Goal: Task Accomplishment & Management: Use online tool/utility

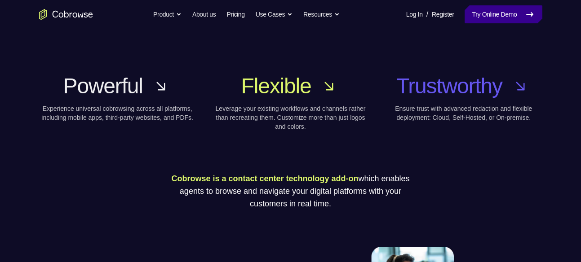
click at [474, 15] on link "Try Online Demo" at bounding box center [503, 14] width 77 height 18
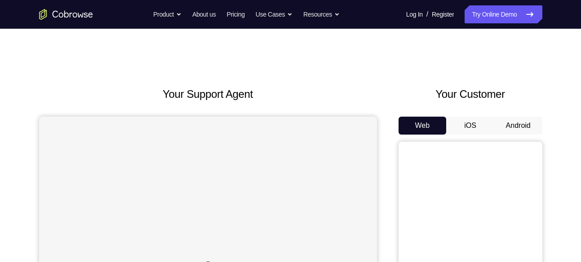
click at [522, 127] on button "Android" at bounding box center [518, 126] width 48 height 18
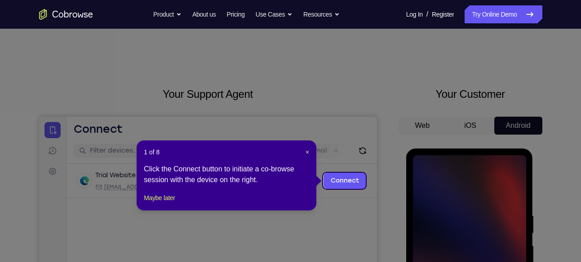
click at [310, 151] on div "1 of 8 × Click the Connect button to initiate a co-browse session with the devi…" at bounding box center [227, 176] width 180 height 70
click at [306, 151] on span "×" at bounding box center [308, 152] width 4 height 7
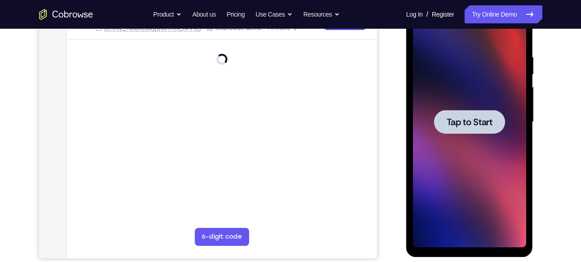
click at [466, 115] on div at bounding box center [469, 122] width 71 height 24
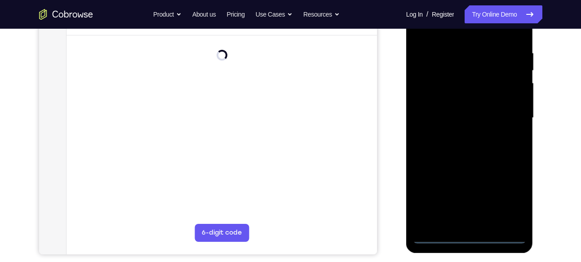
scroll to position [164, 0]
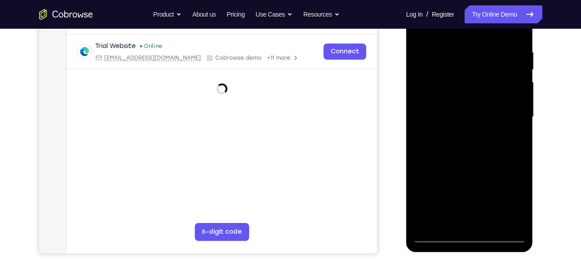
click at [468, 230] on div at bounding box center [469, 117] width 113 height 252
click at [469, 237] on div at bounding box center [469, 117] width 113 height 252
click at [512, 199] on div at bounding box center [469, 117] width 113 height 252
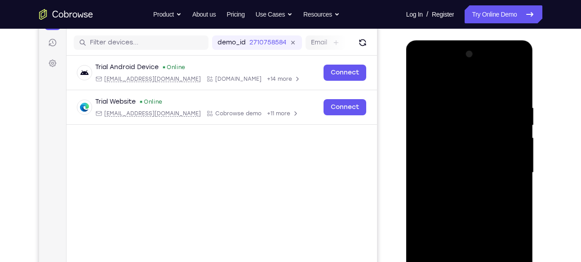
scroll to position [113, 0]
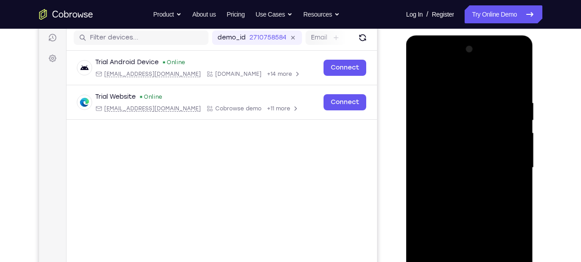
click at [419, 62] on div at bounding box center [469, 168] width 113 height 252
click at [508, 163] on div at bounding box center [469, 168] width 113 height 252
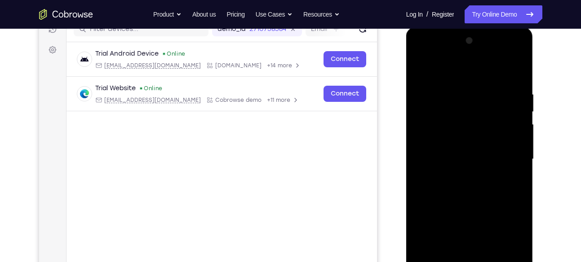
click at [455, 177] on div at bounding box center [469, 160] width 113 height 252
click at [442, 147] on div at bounding box center [469, 160] width 113 height 252
click at [454, 142] on div at bounding box center [469, 160] width 113 height 252
click at [511, 140] on div at bounding box center [469, 160] width 113 height 252
click at [514, 140] on div at bounding box center [469, 160] width 113 height 252
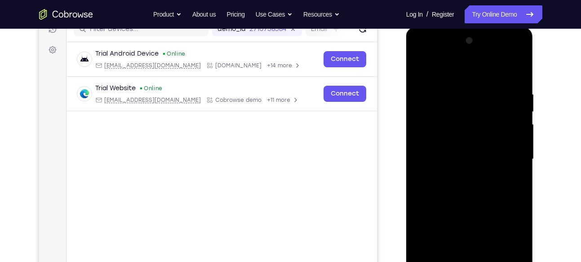
click at [479, 159] on div at bounding box center [469, 160] width 113 height 252
click at [468, 191] on div at bounding box center [469, 160] width 113 height 252
click at [513, 71] on div at bounding box center [469, 160] width 113 height 252
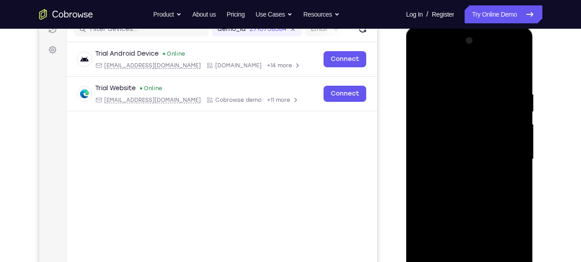
click at [494, 188] on div at bounding box center [469, 160] width 113 height 252
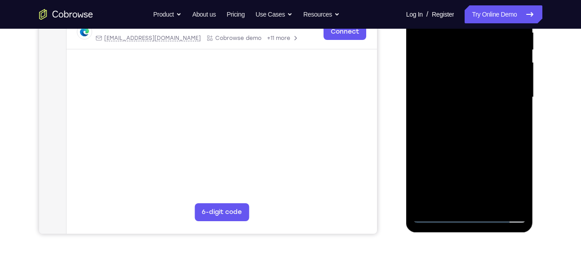
scroll to position [184, 0]
click at [478, 147] on div at bounding box center [469, 97] width 113 height 252
click at [483, 135] on div at bounding box center [469, 97] width 113 height 252
click at [492, 198] on div at bounding box center [469, 97] width 113 height 252
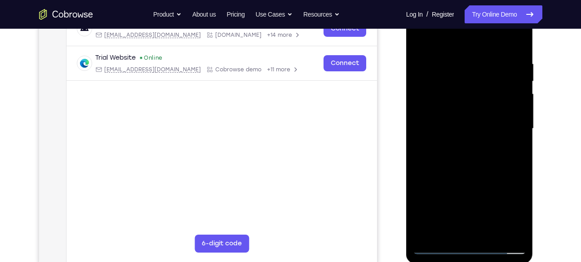
scroll to position [152, 0]
click at [480, 173] on div at bounding box center [469, 130] width 113 height 252
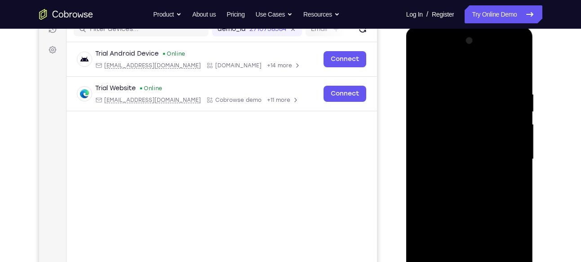
scroll to position [120, 0]
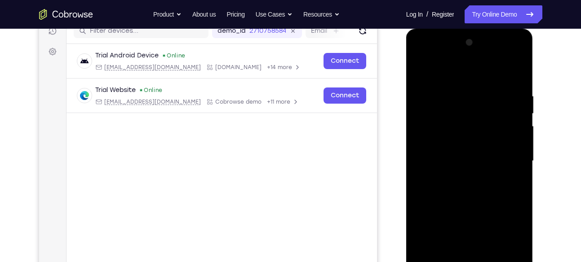
click at [506, 178] on div at bounding box center [469, 162] width 113 height 252
click at [480, 147] on div at bounding box center [469, 162] width 113 height 252
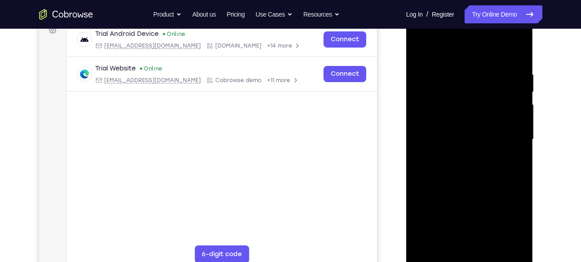
scroll to position [167, 0]
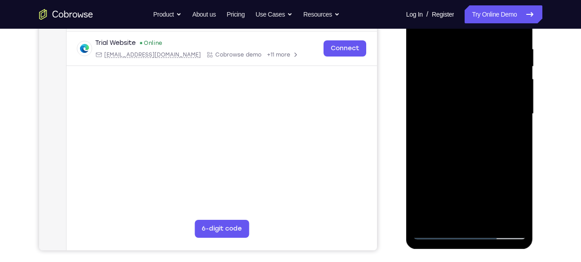
click at [513, 135] on div at bounding box center [469, 114] width 113 height 252
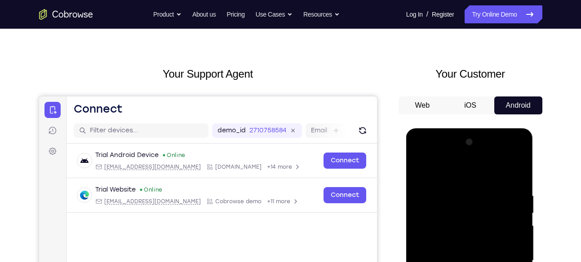
scroll to position [20, 0]
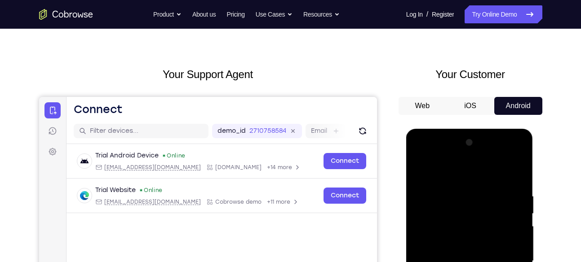
click at [424, 174] on div at bounding box center [469, 262] width 113 height 252
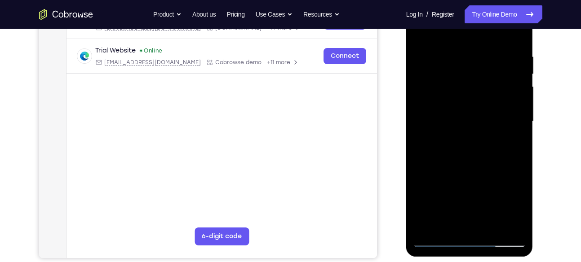
scroll to position [160, 0]
click at [456, 151] on div at bounding box center [469, 122] width 113 height 252
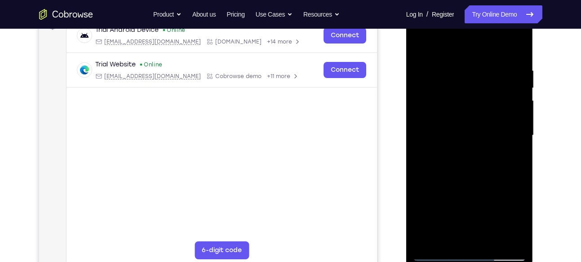
scroll to position [158, 0]
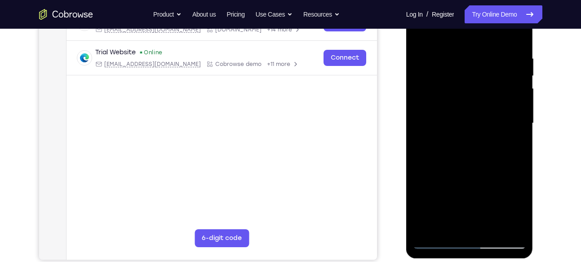
click at [516, 145] on div at bounding box center [469, 124] width 113 height 252
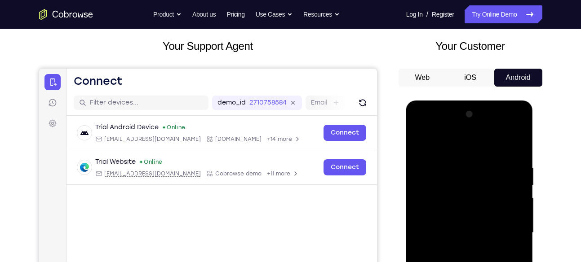
scroll to position [46, 0]
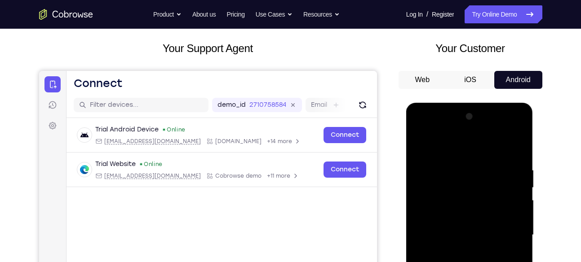
click at [449, 141] on div at bounding box center [469, 236] width 113 height 252
click at [440, 143] on div at bounding box center [469, 236] width 113 height 252
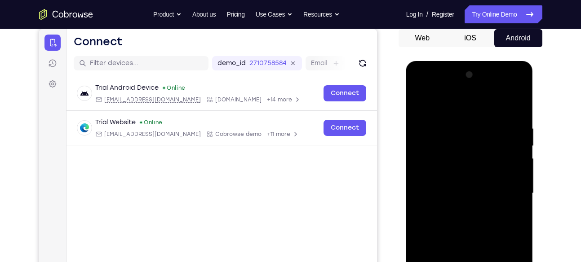
scroll to position [92, 0]
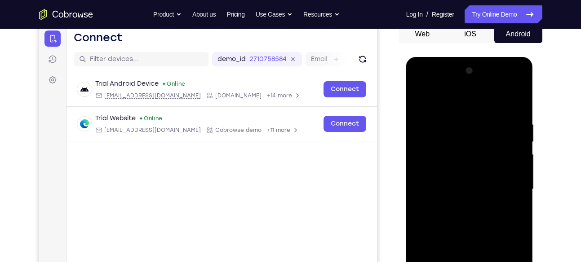
drag, startPoint x: 459, startPoint y: 249, endPoint x: 477, endPoint y: 187, distance: 64.6
click at [477, 187] on div at bounding box center [469, 190] width 113 height 252
click at [473, 174] on div at bounding box center [469, 190] width 113 height 252
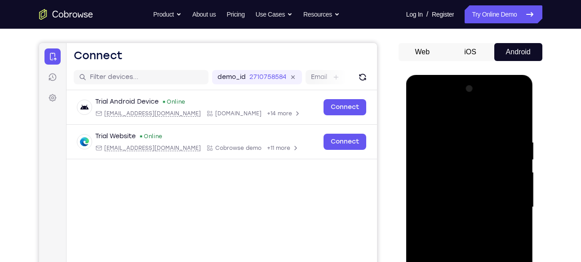
scroll to position [73, 0]
drag, startPoint x: 480, startPoint y: 151, endPoint x: 471, endPoint y: 192, distance: 41.8
click at [471, 192] on div at bounding box center [469, 208] width 113 height 252
click at [521, 196] on div at bounding box center [469, 208] width 113 height 252
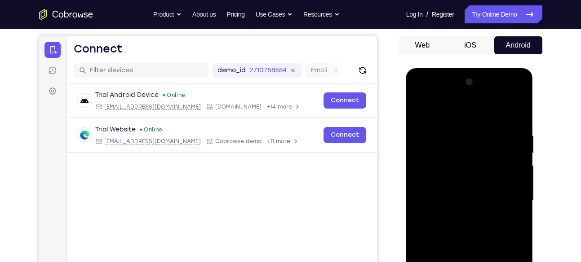
scroll to position [79, 0]
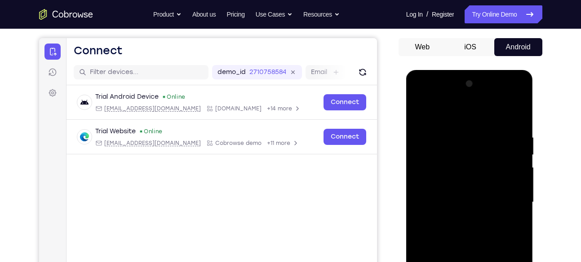
click at [517, 189] on div at bounding box center [469, 203] width 113 height 252
click at [421, 111] on div at bounding box center [469, 203] width 113 height 252
drag, startPoint x: 466, startPoint y: 218, endPoint x: 479, endPoint y: 163, distance: 57.0
click at [479, 163] on div at bounding box center [469, 203] width 113 height 252
drag, startPoint x: 471, startPoint y: 208, endPoint x: 484, endPoint y: 182, distance: 28.9
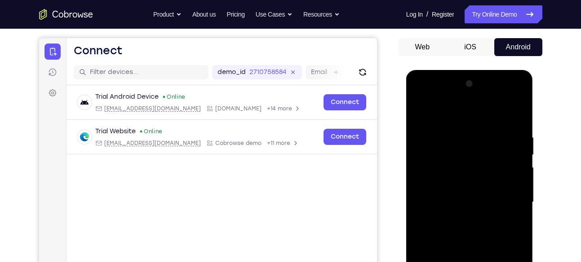
click at [484, 182] on div at bounding box center [469, 203] width 113 height 252
click at [511, 186] on div at bounding box center [469, 203] width 113 height 252
drag, startPoint x: 462, startPoint y: 199, endPoint x: 461, endPoint y: 215, distance: 16.7
click at [461, 215] on div at bounding box center [469, 203] width 113 height 252
drag, startPoint x: 489, startPoint y: 157, endPoint x: 479, endPoint y: 208, distance: 52.2
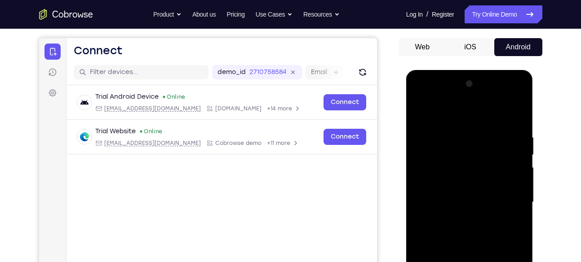
click at [479, 208] on div at bounding box center [469, 203] width 113 height 252
click at [519, 204] on div at bounding box center [469, 203] width 113 height 252
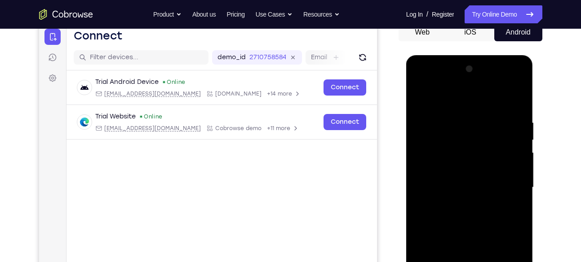
scroll to position [94, 0]
click at [519, 186] on div at bounding box center [469, 188] width 113 height 252
click at [519, 188] on div at bounding box center [469, 188] width 113 height 252
click at [418, 187] on div at bounding box center [469, 188] width 113 height 252
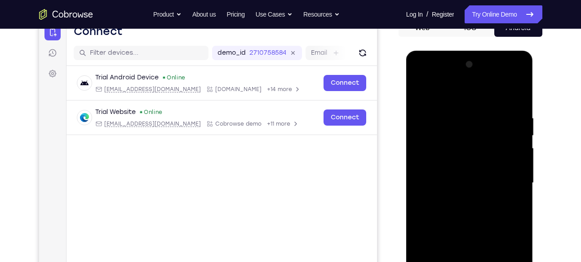
scroll to position [99, 0]
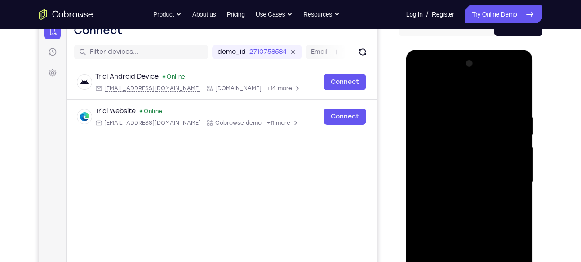
click at [518, 181] on div at bounding box center [469, 183] width 113 height 252
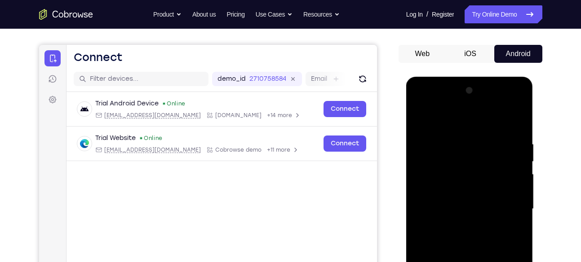
scroll to position [71, 0]
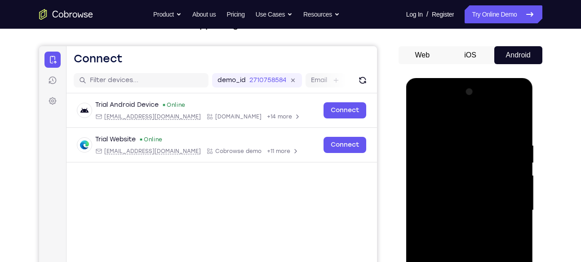
click at [419, 121] on div at bounding box center [469, 211] width 113 height 252
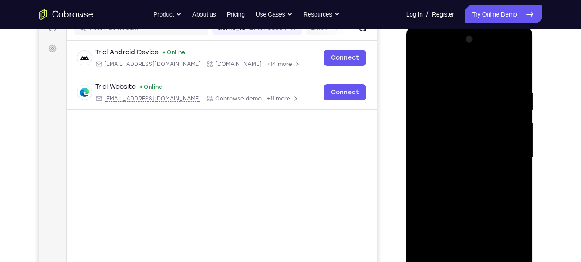
click at [490, 132] on div at bounding box center [469, 158] width 113 height 252
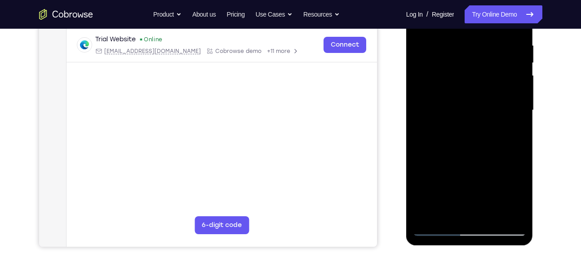
scroll to position [162, 0]
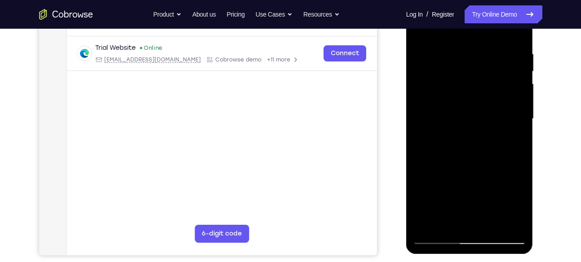
click at [431, 184] on div at bounding box center [469, 119] width 113 height 252
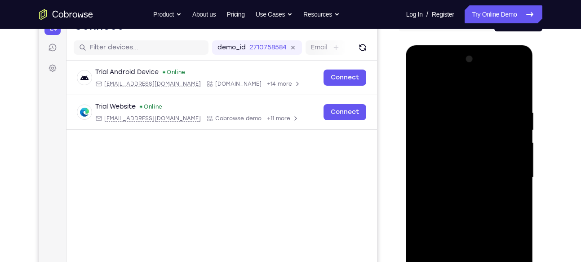
scroll to position [101, 0]
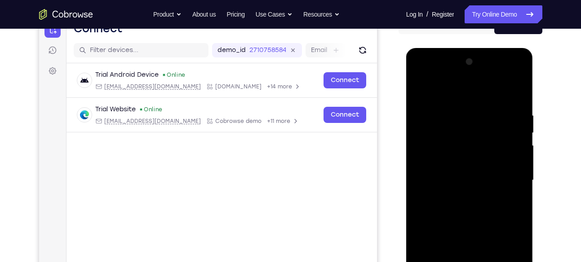
drag, startPoint x: 492, startPoint y: 139, endPoint x: 471, endPoint y: 191, distance: 55.5
click at [471, 191] on div at bounding box center [469, 181] width 113 height 252
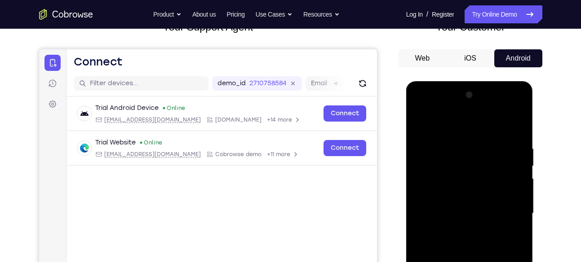
scroll to position [66, 0]
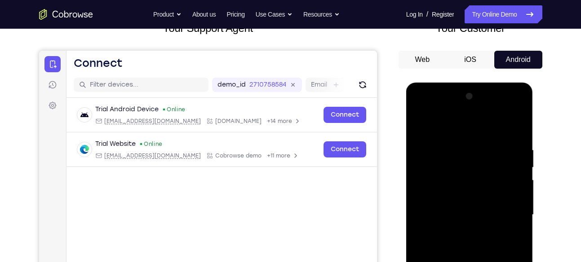
click at [421, 124] on div at bounding box center [469, 215] width 113 height 252
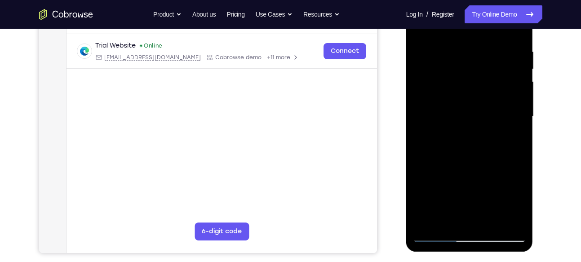
scroll to position [165, 0]
drag, startPoint x: 489, startPoint y: 189, endPoint x: 500, endPoint y: 97, distance: 93.3
click at [500, 97] on div at bounding box center [469, 117] width 113 height 252
drag, startPoint x: 472, startPoint y: 191, endPoint x: 494, endPoint y: 81, distance: 112.8
click at [494, 81] on div at bounding box center [469, 117] width 113 height 252
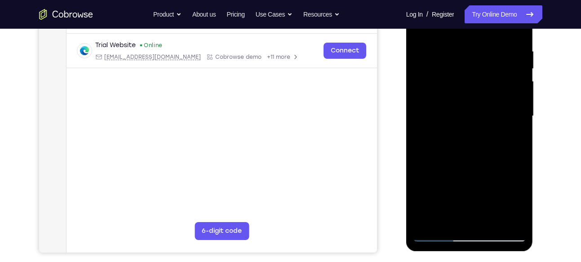
drag, startPoint x: 495, startPoint y: 138, endPoint x: 500, endPoint y: 94, distance: 43.4
click at [500, 94] on div at bounding box center [469, 117] width 113 height 252
drag, startPoint x: 500, startPoint y: 172, endPoint x: 504, endPoint y: 81, distance: 91.3
click at [504, 81] on div at bounding box center [469, 117] width 113 height 252
drag, startPoint x: 477, startPoint y: 153, endPoint x: 496, endPoint y: 81, distance: 74.8
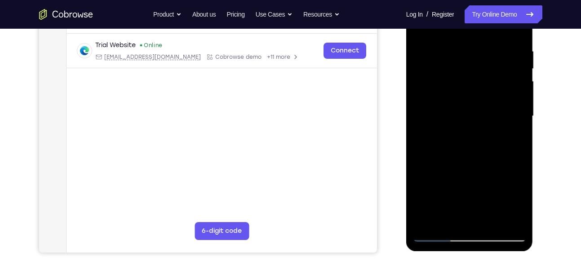
click at [496, 81] on div at bounding box center [469, 117] width 113 height 252
click at [468, 149] on div at bounding box center [469, 117] width 113 height 252
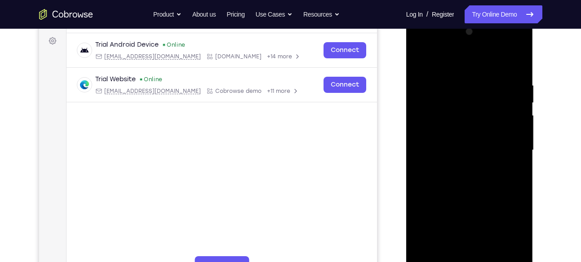
scroll to position [130, 0]
drag, startPoint x: 493, startPoint y: 120, endPoint x: 472, endPoint y: 182, distance: 64.8
click at [472, 182] on div at bounding box center [469, 151] width 113 height 252
drag, startPoint x: 482, startPoint y: 170, endPoint x: 519, endPoint y: 81, distance: 96.7
click at [519, 81] on div at bounding box center [469, 151] width 113 height 252
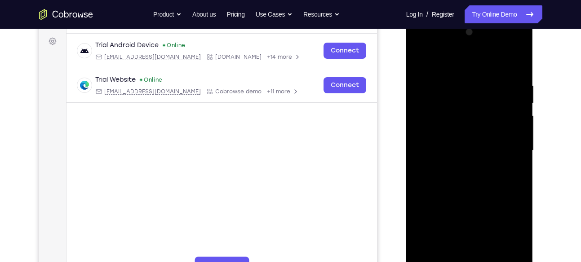
drag, startPoint x: 487, startPoint y: 117, endPoint x: 458, endPoint y: 223, distance: 110.0
click at [458, 223] on div at bounding box center [469, 151] width 113 height 252
drag, startPoint x: 481, startPoint y: 132, endPoint x: 459, endPoint y: 223, distance: 93.3
click at [459, 223] on div at bounding box center [469, 151] width 113 height 252
drag, startPoint x: 475, startPoint y: 127, endPoint x: 434, endPoint y: 248, distance: 128.2
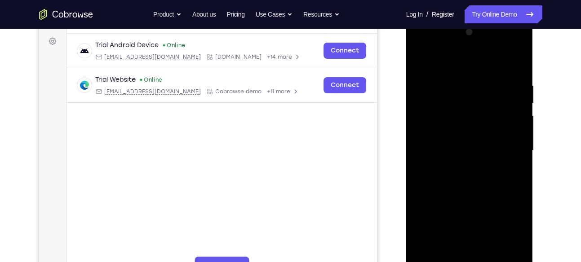
click at [434, 248] on div at bounding box center [469, 151] width 113 height 252
drag, startPoint x: 454, startPoint y: 219, endPoint x: 450, endPoint y: 234, distance: 15.8
click at [450, 234] on div at bounding box center [469, 151] width 113 height 252
drag, startPoint x: 479, startPoint y: 129, endPoint x: 457, endPoint y: 213, distance: 86.3
click at [457, 213] on div at bounding box center [469, 151] width 113 height 252
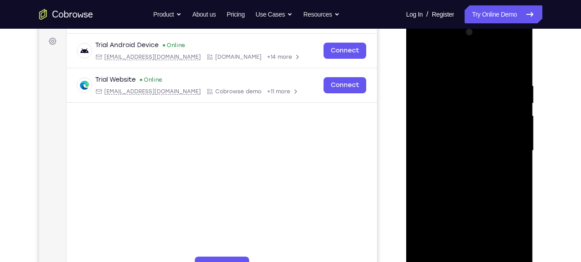
drag, startPoint x: 490, startPoint y: 111, endPoint x: 459, endPoint y: 216, distance: 109.2
click at [459, 216] on div at bounding box center [469, 151] width 113 height 252
click at [510, 172] on div at bounding box center [469, 151] width 113 height 252
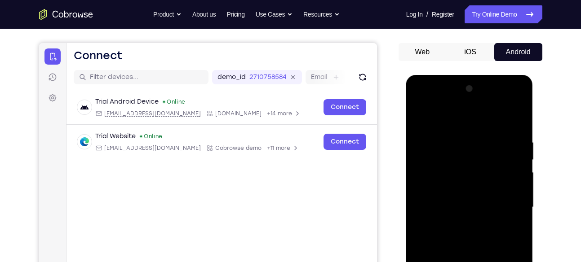
scroll to position [73, 0]
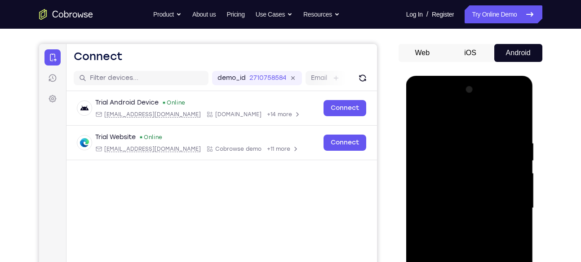
drag, startPoint x: 478, startPoint y: 124, endPoint x: 461, endPoint y: 182, distance: 61.0
click at [461, 182] on div at bounding box center [469, 209] width 113 height 252
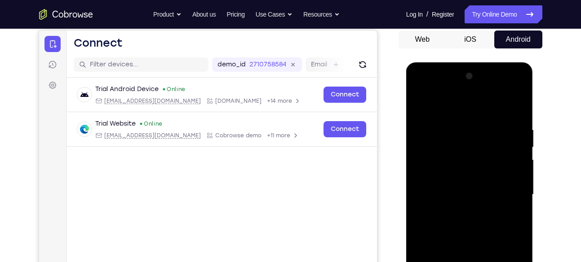
scroll to position [86, 0]
click at [420, 106] on div at bounding box center [469, 196] width 113 height 252
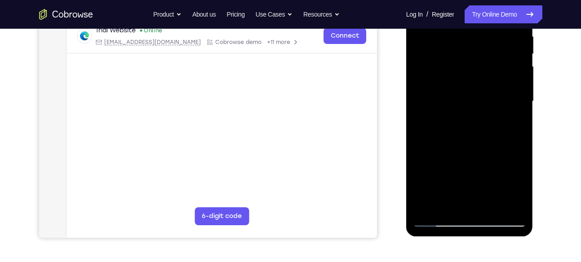
scroll to position [184, 0]
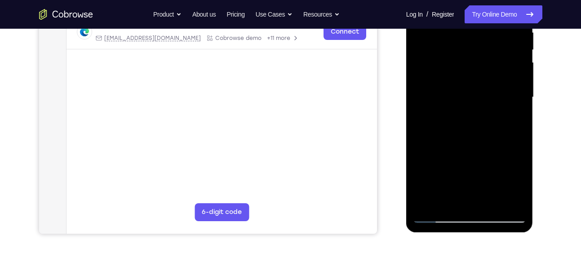
click at [429, 204] on div at bounding box center [469, 98] width 113 height 252
click at [491, 202] on div at bounding box center [469, 98] width 113 height 252
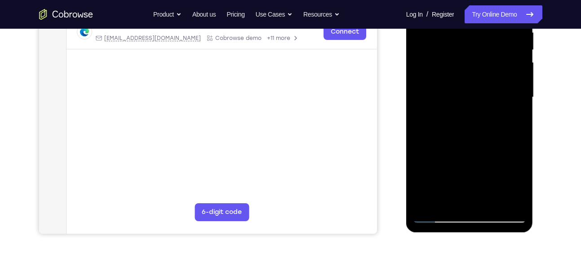
click at [491, 202] on div at bounding box center [469, 98] width 113 height 252
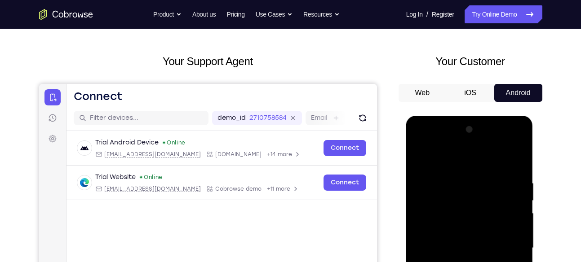
scroll to position [31, 0]
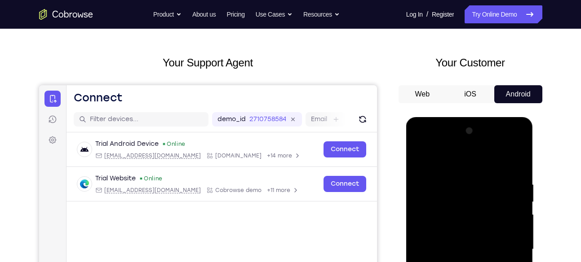
click at [420, 144] on div at bounding box center [469, 250] width 113 height 252
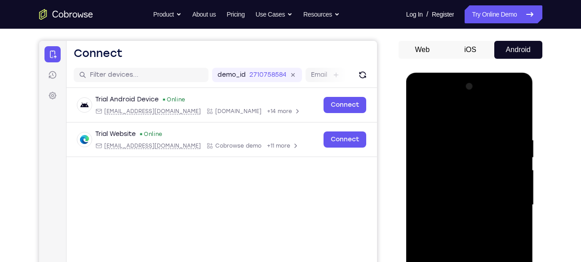
scroll to position [73, 0]
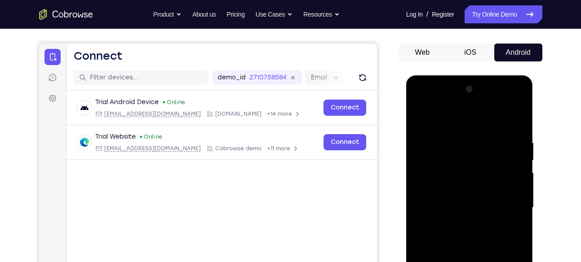
click at [445, 113] on div at bounding box center [469, 208] width 113 height 252
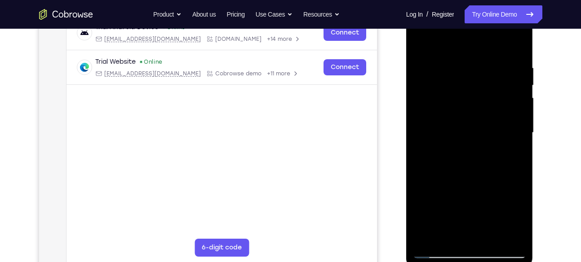
scroll to position [147, 0]
drag, startPoint x: 473, startPoint y: 193, endPoint x: 491, endPoint y: 106, distance: 88.5
click at [491, 106] on div at bounding box center [469, 134] width 113 height 252
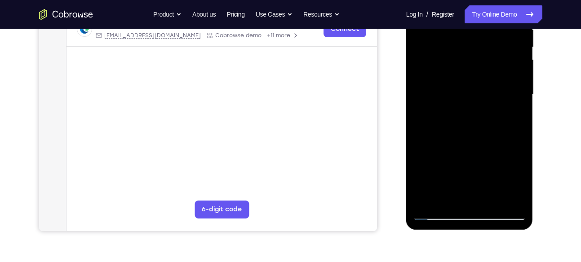
scroll to position [187, 0]
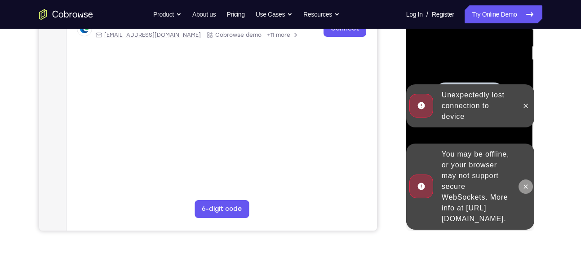
click at [526, 185] on icon at bounding box center [526, 187] width 4 height 4
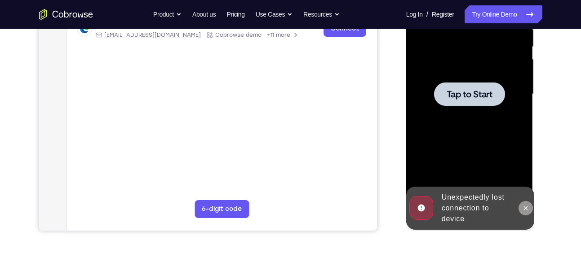
click at [525, 205] on icon at bounding box center [525, 208] width 7 height 7
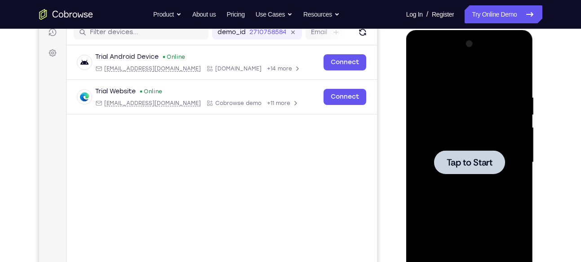
scroll to position [116, 0]
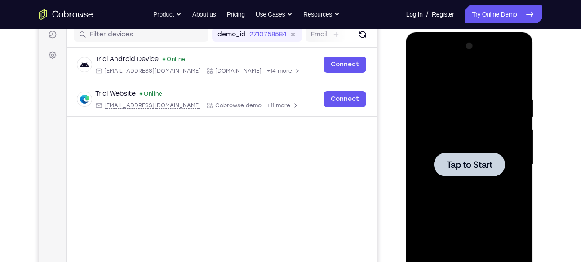
click at [457, 161] on span "Tap to Start" at bounding box center [470, 164] width 46 height 9
